Goal: Task Accomplishment & Management: Complete application form

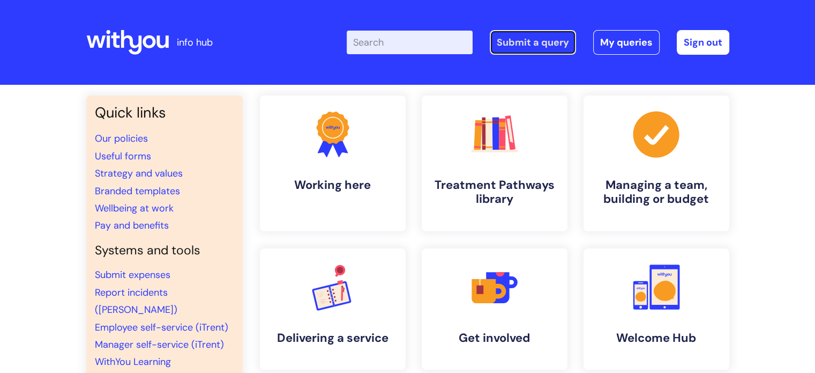
click at [560, 34] on link "Submit a query" at bounding box center [533, 42] width 86 height 25
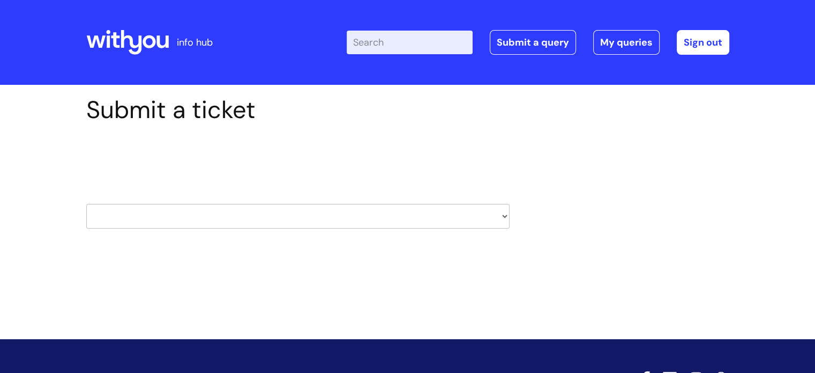
click at [498, 207] on select "HR / People IT and Support Clinical Drug Alerts Finance Accounts Data Support T…" at bounding box center [298, 216] width 424 height 25
select select "property_&_estates"
click at [86, 204] on select "HR / People IT and Support Clinical Drug Alerts Finance Accounts Data Support T…" at bounding box center [298, 216] width 424 height 25
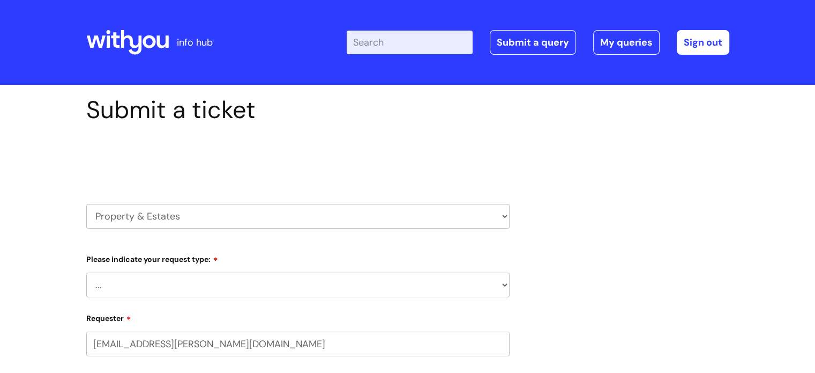
select select "80004418200"
click at [426, 276] on select "... Facilities Support Lease/ Tenancy Agreements Health & Safety and Environmen…" at bounding box center [298, 284] width 424 height 25
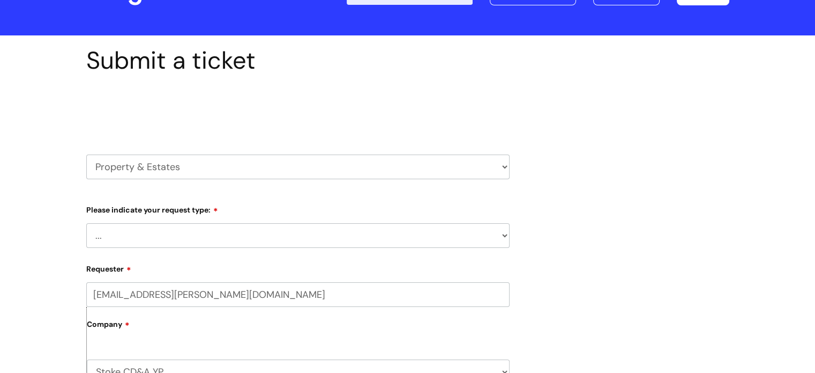
scroll to position [51, 0]
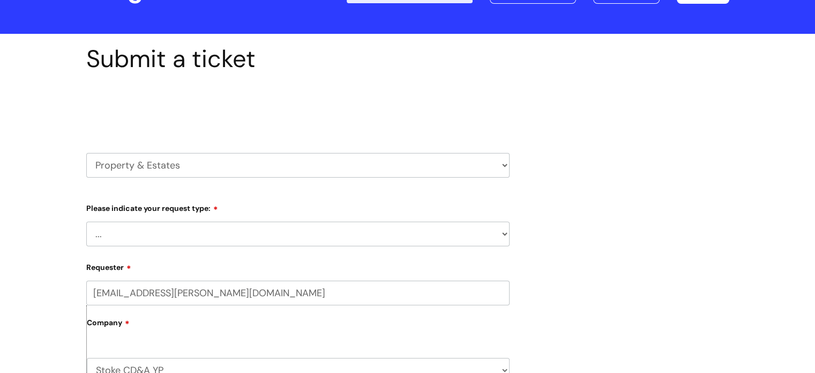
click at [494, 235] on select "... Facilities Support Lease/ Tenancy Agreements Health & Safety and Environmen…" at bounding box center [298, 233] width 424 height 25
click at [86, 221] on select "... Facilities Support Lease/ Tenancy Agreements Health & Safety and Environmen…" at bounding box center [298, 233] width 424 height 25
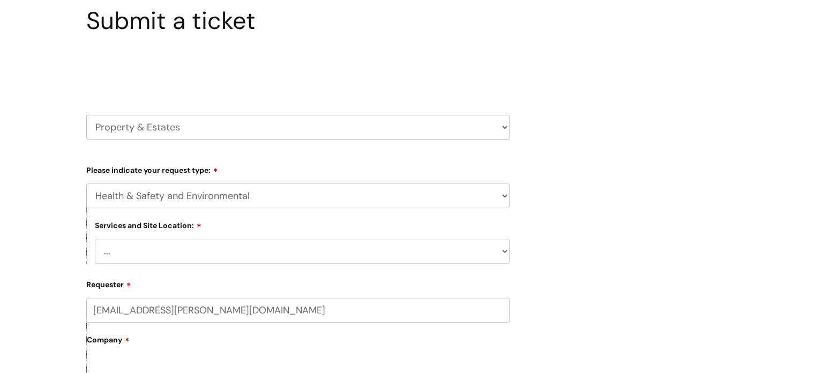
scroll to position [129, 0]
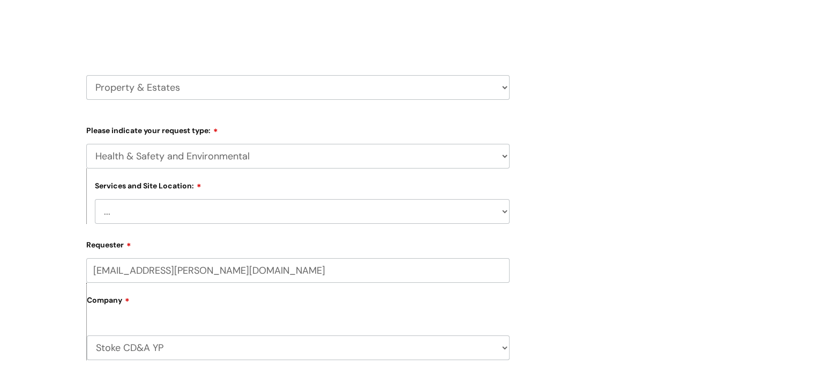
click at [412, 202] on select "... [GEOGRAPHIC_DATA] [GEOGRAPHIC_DATA] [GEOGRAPHIC_DATA] [GEOGRAPHIC_DATA] [GE…" at bounding box center [302, 211] width 415 height 25
click at [626, 170] on div "Submit a ticket Select issue type HR / People IT and Support Clinical Drug Aler…" at bounding box center [407, 321] width 659 height 709
click at [487, 160] on select "... Facilities Support Lease/ Tenancy Agreements Health & Safety and Environmen…" at bounding box center [298, 156] width 424 height 25
click at [503, 87] on select "HR / People IT and Support Clinical Drug Alerts Finance Accounts Data Support T…" at bounding box center [298, 87] width 424 height 25
click at [86, 75] on select "HR / People IT and Support Clinical Drug Alerts Finance Accounts Data Support T…" at bounding box center [298, 87] width 424 height 25
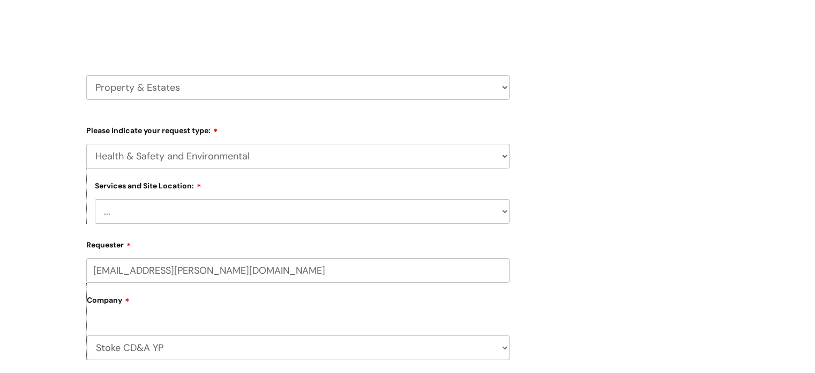
click at [308, 145] on select "... Facilities Support Lease/ Tenancy Agreements Health & Safety and Environmen…" at bounding box center [298, 156] width 424 height 25
select select "Facilities Support"
click at [86, 144] on select "... Facilities Support Lease/ Tenancy Agreements Health & Safety and Environmen…" at bounding box center [298, 156] width 424 height 25
click at [144, 199] on select "... [GEOGRAPHIC_DATA] [GEOGRAPHIC_DATA] [GEOGRAPHIC_DATA] [GEOGRAPHIC_DATA] [GE…" at bounding box center [302, 211] width 415 height 25
select select "[GEOGRAPHIC_DATA]"
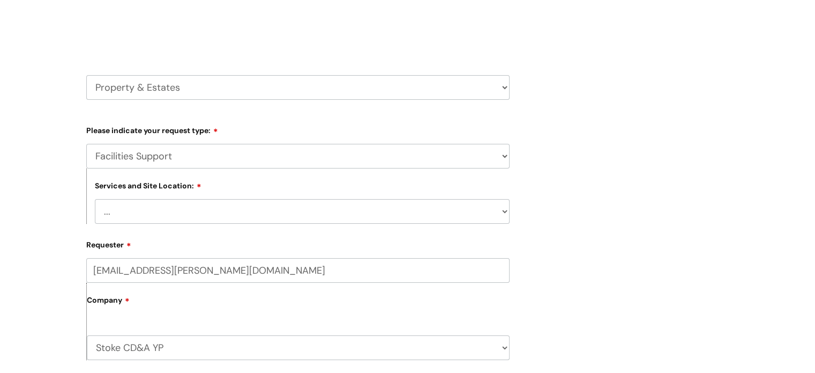
click at [95, 199] on select "... [GEOGRAPHIC_DATA] [GEOGRAPHIC_DATA] [GEOGRAPHIC_DATA] [GEOGRAPHIC_DATA] [GE…" at bounding box center [302, 211] width 415 height 25
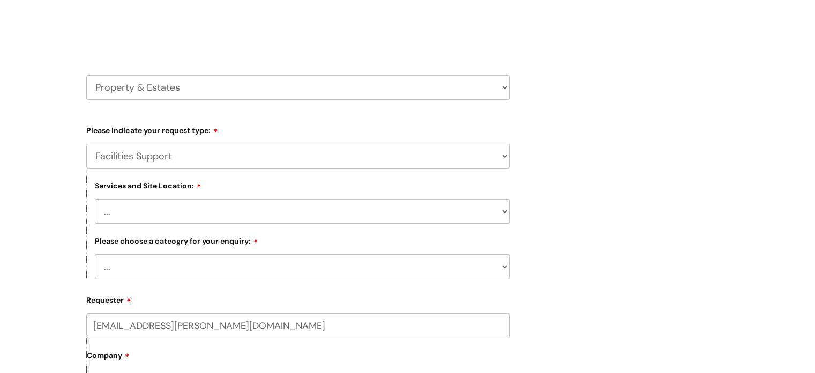
click at [290, 263] on select "... Electrical and Lighting Plumbing and Drainage Heating and Cooling Fixtures,…" at bounding box center [302, 266] width 415 height 25
select select "Plumbing and Drainage"
click at [95, 255] on select "... Electrical and Lighting Plumbing and Drainage Heating and Cooling Fixtures,…" at bounding box center [302, 266] width 415 height 25
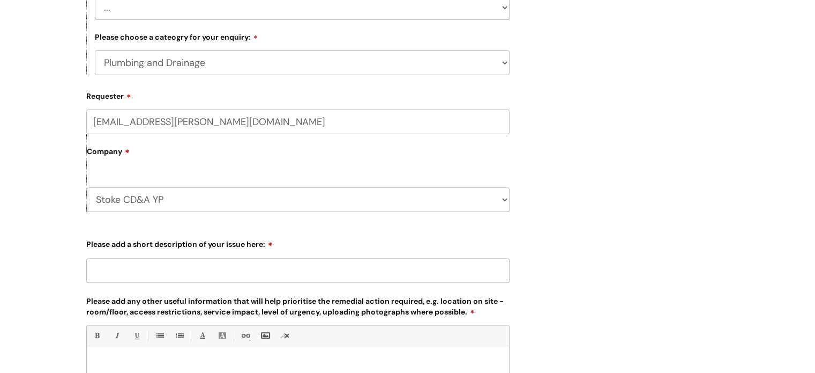
scroll to position [330, 0]
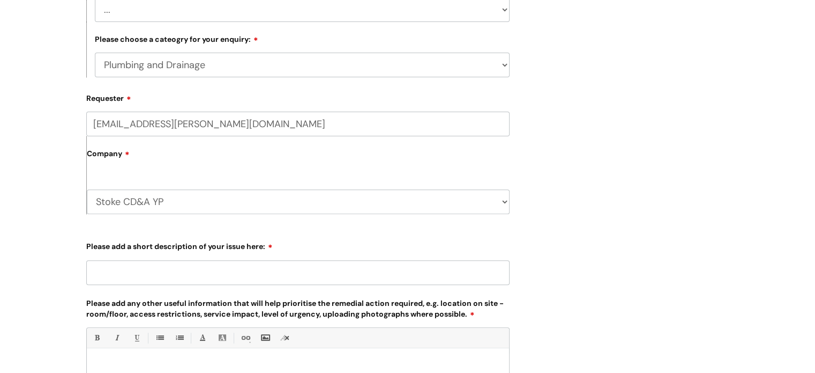
click at [502, 73] on select "... Electrical and Lighting Plumbing and Drainage Heating and Cooling Fixtures,…" at bounding box center [302, 65] width 415 height 25
click at [541, 91] on div "Submit a ticket Select issue type HR / People IT and Support Clinical Drug Aler…" at bounding box center [407, 147] width 659 height 765
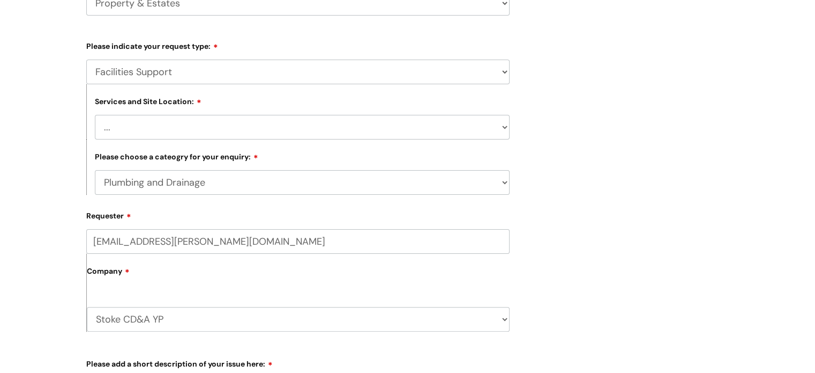
scroll to position [212, 0]
click at [492, 92] on div "Services and Site Location: ... [GEOGRAPHIC_DATA] [GEOGRAPHIC_DATA] [GEOGRAPHIC…" at bounding box center [298, 112] width 424 height 55
click at [495, 77] on select "... Facilities Support Lease/ Tenancy Agreements Health & Safety and Environmen…" at bounding box center [298, 72] width 424 height 25
select select "Health & Safety and Environmental"
click at [86, 60] on select "... Facilities Support Lease/ Tenancy Agreements Health & Safety and Environmen…" at bounding box center [298, 72] width 424 height 25
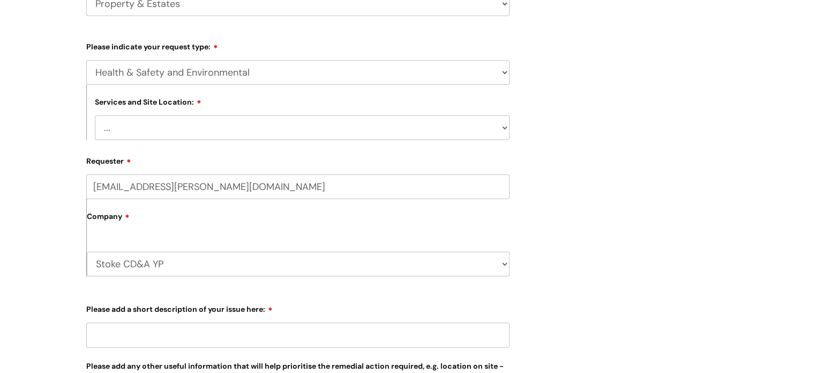
click at [484, 120] on select "... [GEOGRAPHIC_DATA] [GEOGRAPHIC_DATA] [GEOGRAPHIC_DATA] [GEOGRAPHIC_DATA] [GE…" at bounding box center [302, 127] width 415 height 25
select select "[GEOGRAPHIC_DATA]"
click at [95, 115] on select "... [GEOGRAPHIC_DATA] [GEOGRAPHIC_DATA] [GEOGRAPHIC_DATA] [GEOGRAPHIC_DATA] [GE…" at bounding box center [302, 127] width 415 height 25
click at [489, 78] on select "... Facilities Support Lease/ Tenancy Agreements Health & Safety and Environmen…" at bounding box center [298, 72] width 424 height 25
select select "Facilities Support"
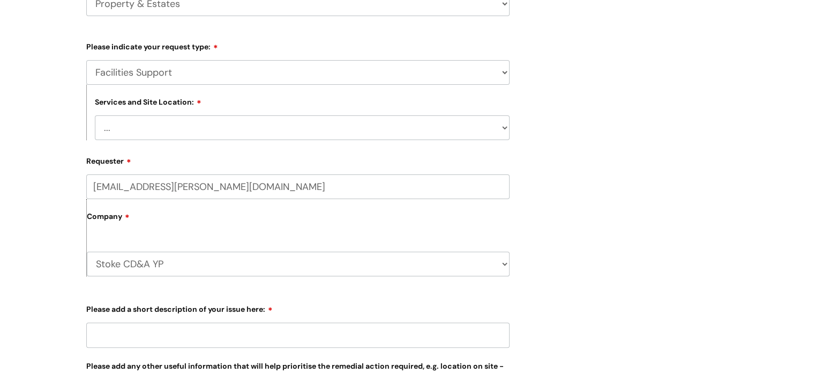
click at [86, 60] on select "... Facilities Support Lease/ Tenancy Agreements Health & Safety and Environmen…" at bounding box center [298, 72] width 424 height 25
click at [495, 120] on select "... [GEOGRAPHIC_DATA] [GEOGRAPHIC_DATA] [GEOGRAPHIC_DATA] [GEOGRAPHIC_DATA] [GE…" at bounding box center [302, 127] width 415 height 25
select select "[GEOGRAPHIC_DATA]"
click at [95, 115] on select "... [GEOGRAPHIC_DATA] [GEOGRAPHIC_DATA] [GEOGRAPHIC_DATA] [GEOGRAPHIC_DATA] [GE…" at bounding box center [302, 127] width 415 height 25
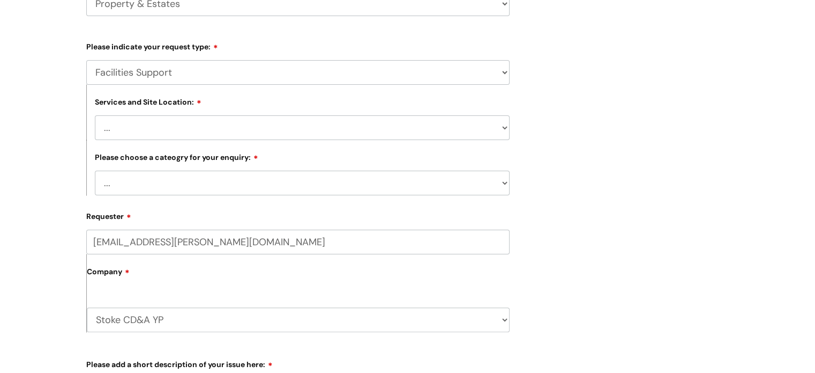
click at [471, 190] on select "... Electrical and Lighting Plumbing and Drainage Heating and Cooling Fixtures,…" at bounding box center [302, 182] width 415 height 25
select select "Fixtures, Fittings, and Furniture"
click at [95, 170] on select "... Electrical and Lighting Plumbing and Drainage Heating and Cooling Fixtures,…" at bounding box center [302, 182] width 415 height 25
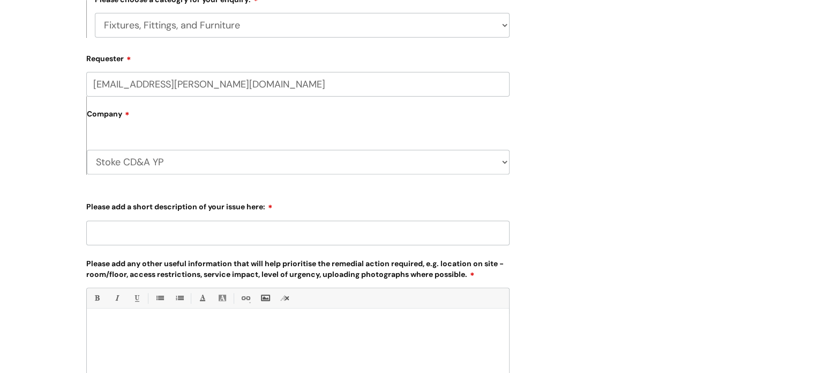
scroll to position [421, 0]
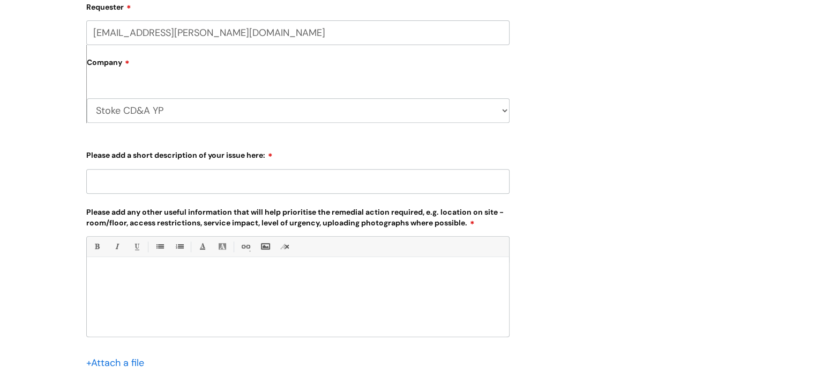
click at [425, 188] on input "Please add a short description of your issue here:" at bounding box center [298, 181] width 424 height 25
type input "Leak in the roof/ceiling"
click at [329, 273] on p at bounding box center [298, 275] width 406 height 10
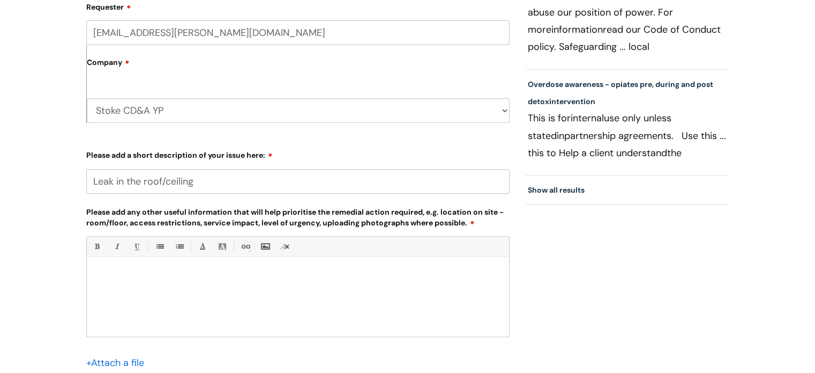
click at [329, 273] on p at bounding box center [298, 275] width 406 height 10
click at [350, 315] on div at bounding box center [298, 299] width 422 height 74
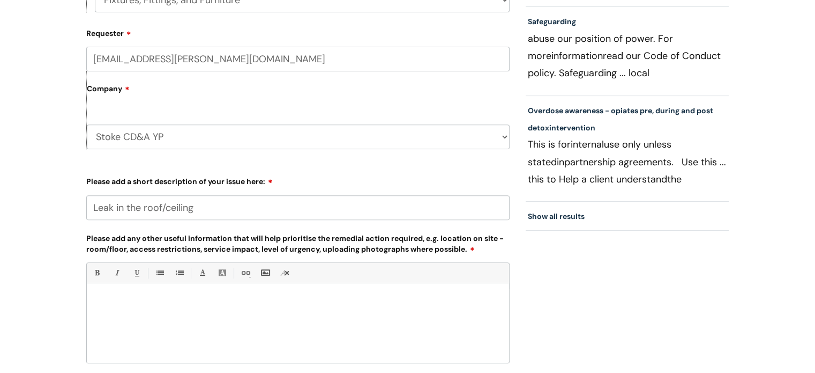
scroll to position [505, 0]
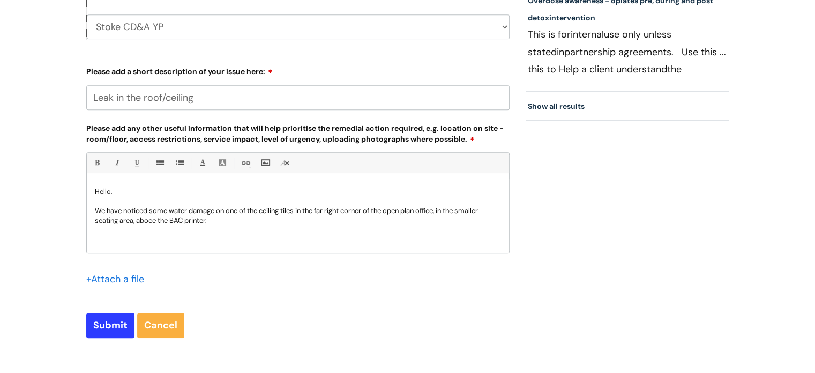
click at [154, 219] on p "We have noticed some water damage on one of the ceiling tiles in the far right …" at bounding box center [298, 215] width 406 height 19
click at [258, 222] on p "We have noticed some water damage on one of the ceiling tiles in the far right …" at bounding box center [298, 215] width 406 height 19
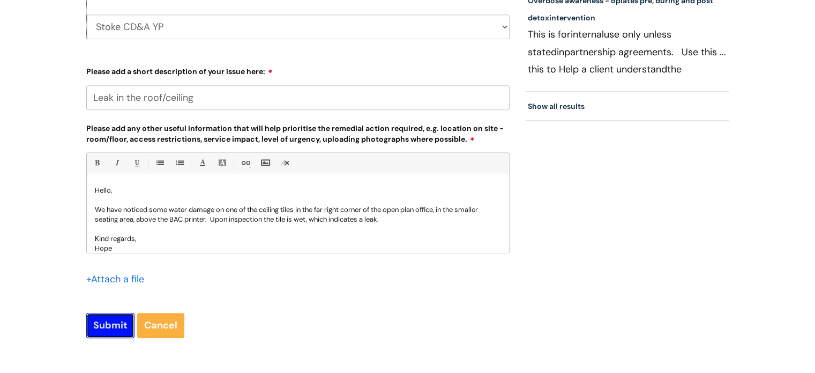
click at [105, 329] on input "Submit" at bounding box center [110, 325] width 48 height 25
type input "Please Wait..."
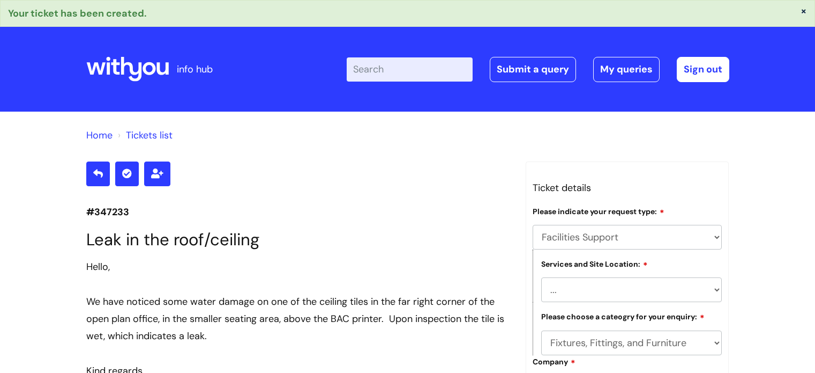
select select "Facilities Support"
select select "Stoke on Trent"
select select "Fixtures, Fittings, and Furniture"
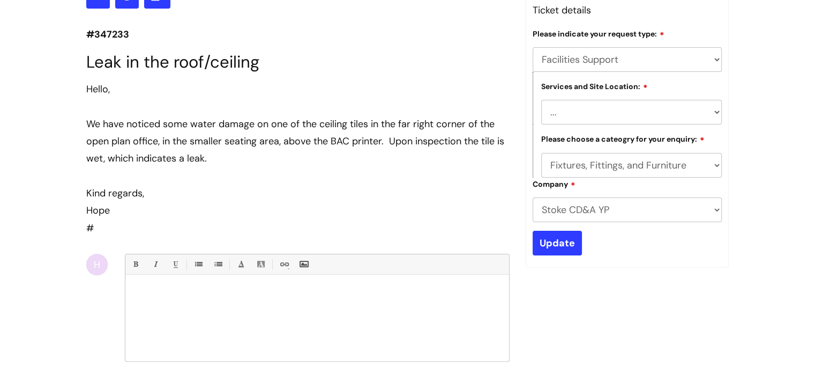
scroll to position [180, 0]
